Goal: Information Seeking & Learning: Learn about a topic

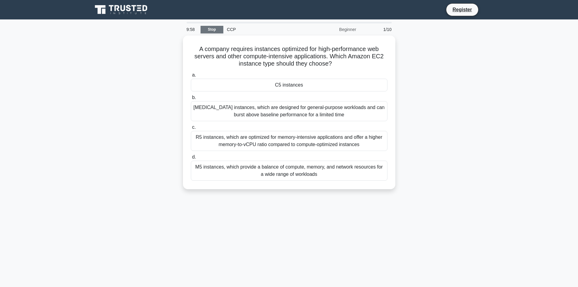
click at [212, 28] on link "Stop" at bounding box center [211, 30] width 23 height 8
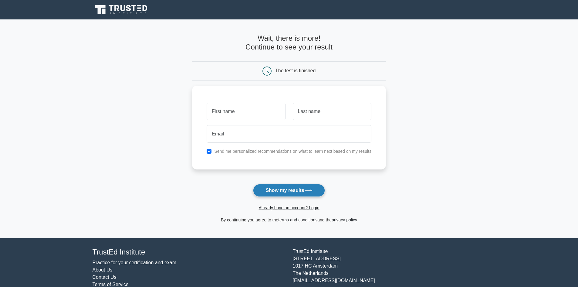
click at [311, 190] on icon at bounding box center [307, 190] width 7 height 3
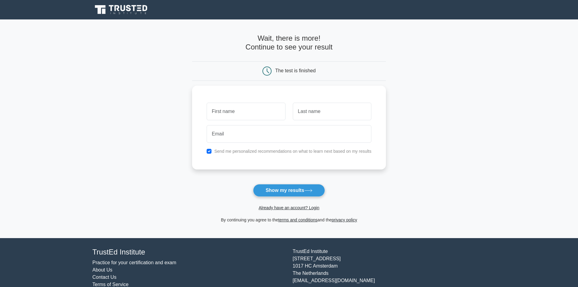
click at [446, 162] on main "Wait, there is more! Continue to see your result The test is finished and the" at bounding box center [289, 128] width 578 height 218
click at [303, 208] on link "Already have an account? Login" at bounding box center [288, 207] width 61 height 5
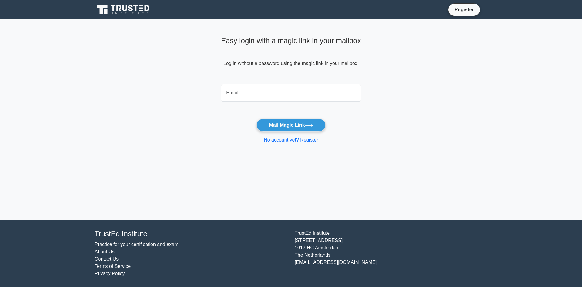
click at [277, 92] on input "email" at bounding box center [291, 93] width 140 height 18
type input "mikayel.gabrielyan.im@gmail.com"
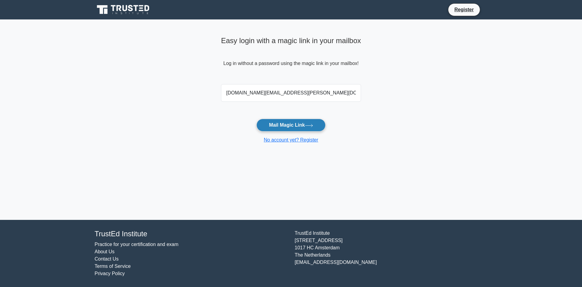
click at [316, 126] on button "Mail Magic Link" at bounding box center [290, 125] width 69 height 13
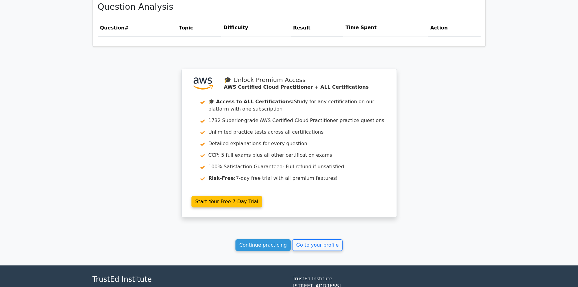
scroll to position [437, 0]
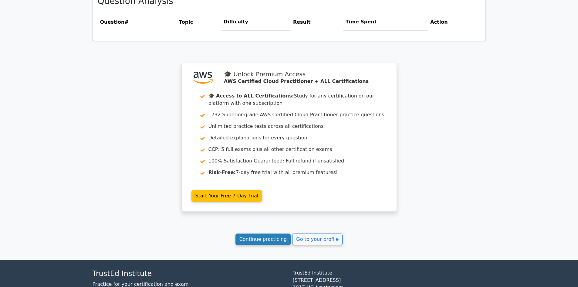
click at [263, 239] on link "Continue practicing" at bounding box center [262, 239] width 55 height 12
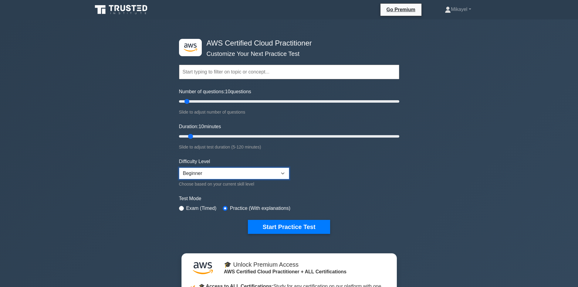
drag, startPoint x: 200, startPoint y: 172, endPoint x: 122, endPoint y: 179, distance: 77.9
click at [122, 179] on div ".st0{fill:#252F3E;} .st1{fill-rule:evenodd;clip-rule:evenodd;fill:#FF9900;} AWS…" at bounding box center [289, 214] width 578 height 391
drag, startPoint x: 187, startPoint y: 100, endPoint x: 200, endPoint y: 100, distance: 12.7
type input "20"
click at [200, 100] on input "Number of questions: 20 questions" at bounding box center [289, 101] width 220 height 7
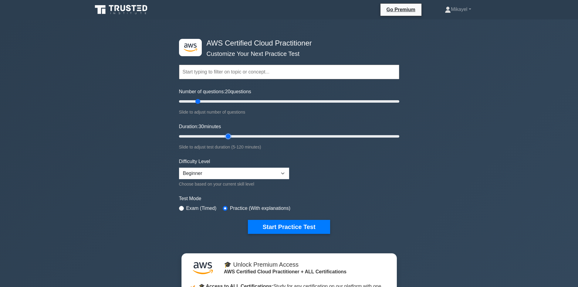
drag, startPoint x: 199, startPoint y: 136, endPoint x: 227, endPoint y: 136, distance: 28.5
type input "30"
click at [227, 136] on input "Duration: 30 minutes" at bounding box center [289, 135] width 220 height 7
click at [284, 225] on button "Start Practice Test" at bounding box center [289, 227] width 82 height 14
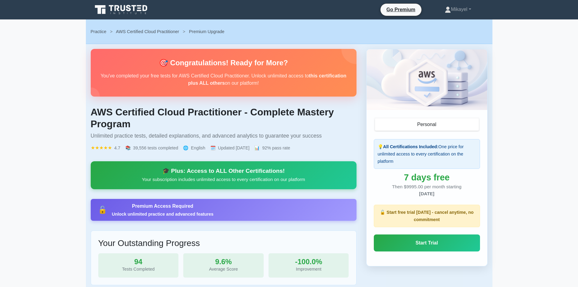
click at [122, 8] on icon at bounding box center [121, 10] width 58 height 12
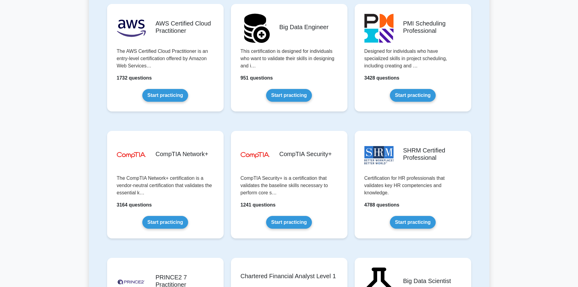
scroll to position [1019, 0]
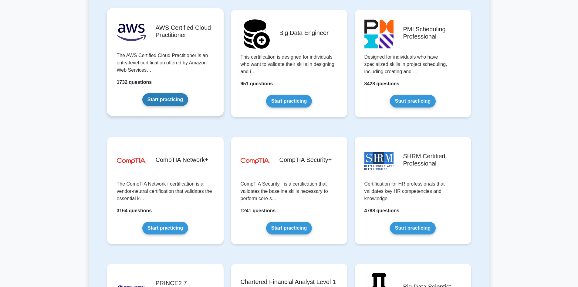
click at [167, 102] on link "Start practicing" at bounding box center [165, 99] width 46 height 13
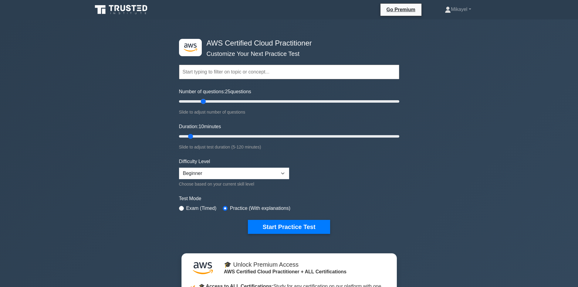
drag, startPoint x: 190, startPoint y: 101, endPoint x: 203, endPoint y: 101, distance: 13.3
type input "25"
click at [203, 101] on input "Number of questions: 25 questions" at bounding box center [289, 101] width 220 height 7
drag, startPoint x: 191, startPoint y: 136, endPoint x: 230, endPoint y: 136, distance: 39.4
type input "30"
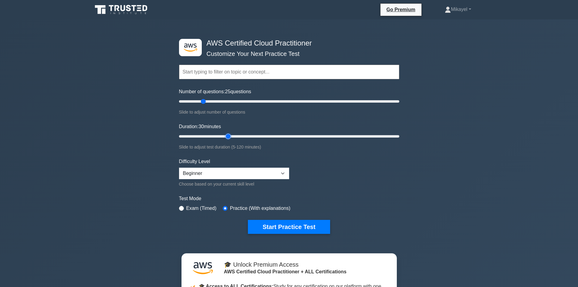
click at [230, 136] on input "Duration: 30 minutes" at bounding box center [289, 135] width 220 height 7
drag, startPoint x: 203, startPoint y: 102, endPoint x: 200, endPoint y: 102, distance: 3.3
type input "20"
click at [200, 102] on input "Number of questions: 20 questions" at bounding box center [289, 101] width 220 height 7
click at [294, 227] on button "Start Practice Test" at bounding box center [289, 227] width 82 height 14
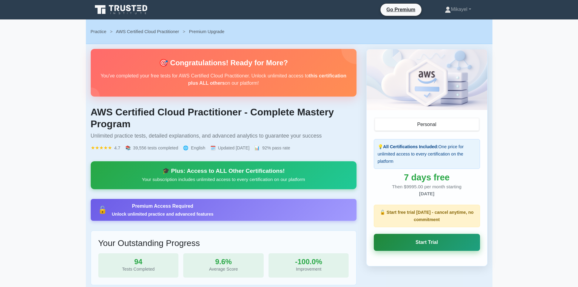
click at [444, 243] on link "Start Trial" at bounding box center [427, 241] width 106 height 17
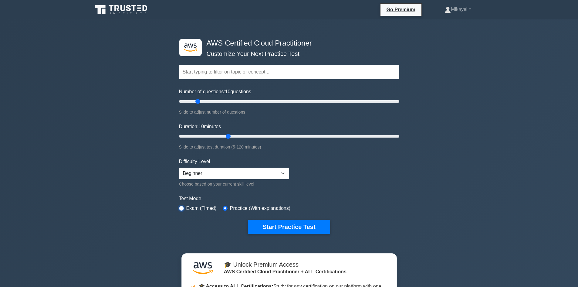
click at [182, 208] on input "radio" at bounding box center [181, 208] width 5 height 5
radio input "true"
click at [279, 228] on button "Start Practice Test" at bounding box center [289, 227] width 82 height 14
